Goal: Navigation & Orientation: Understand site structure

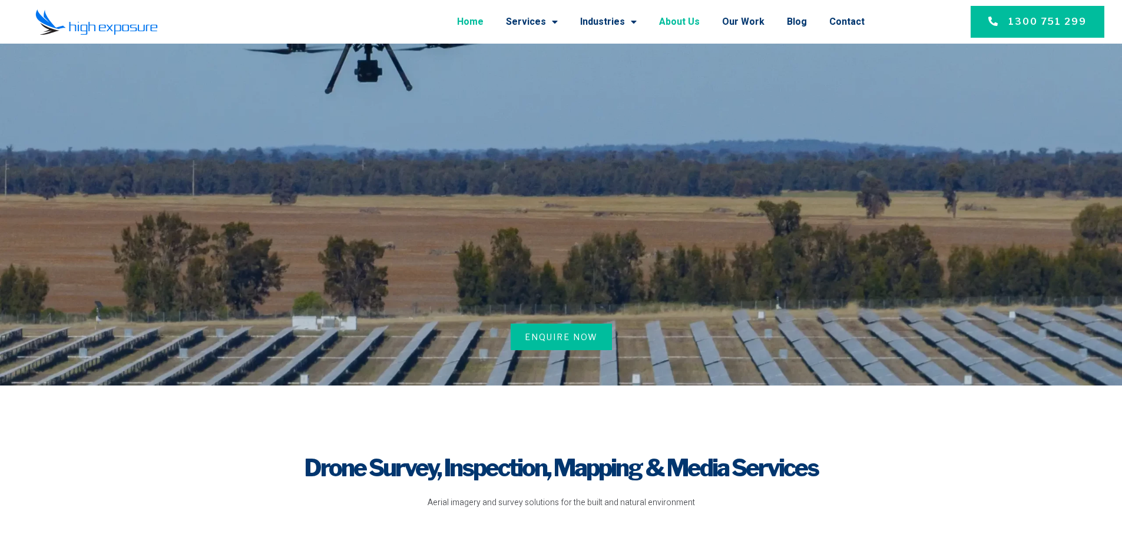
click at [685, 22] on link "About Us" at bounding box center [679, 21] width 41 height 31
click at [480, 22] on link "Home" at bounding box center [470, 21] width 27 height 31
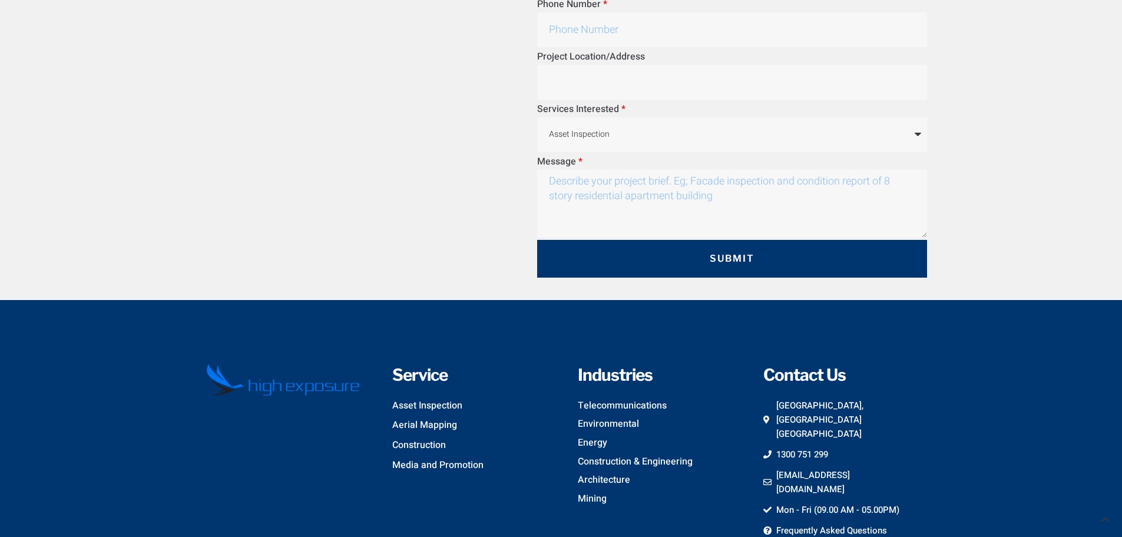
scroll to position [3416, 0]
